Goal: Navigation & Orientation: Go to known website

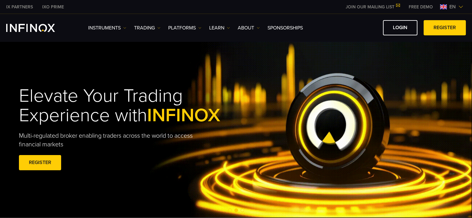
click at [455, 7] on span "en" at bounding box center [452, 6] width 11 height 7
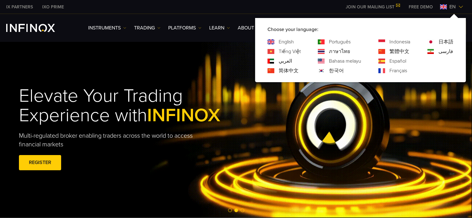
click at [389, 61] on div "Español" at bounding box center [394, 60] width 32 height 7
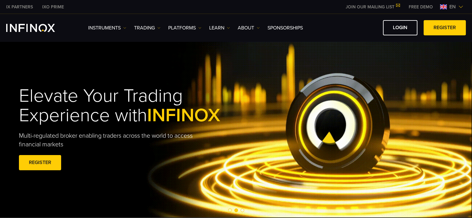
click at [458, 7] on img at bounding box center [460, 6] width 5 height 5
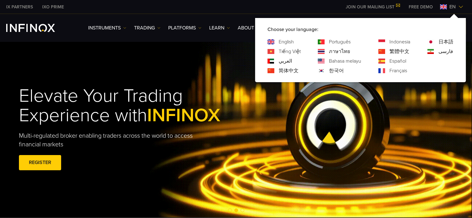
click at [391, 60] on link "Español" at bounding box center [397, 60] width 17 height 7
